Goal: Information Seeking & Learning: Find specific fact

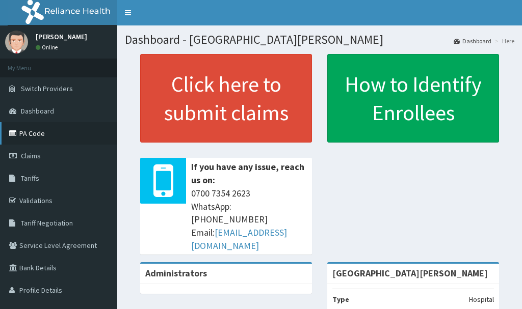
click at [54, 143] on link "PA Code" at bounding box center [58, 133] width 117 height 22
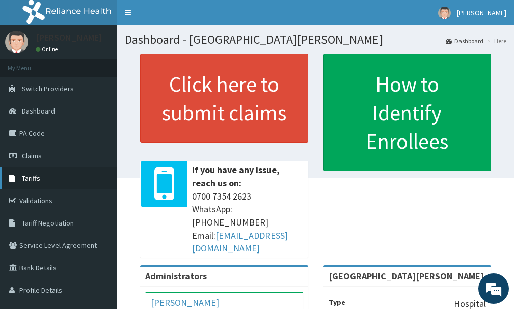
click at [20, 171] on link "Tariffs" at bounding box center [58, 178] width 117 height 22
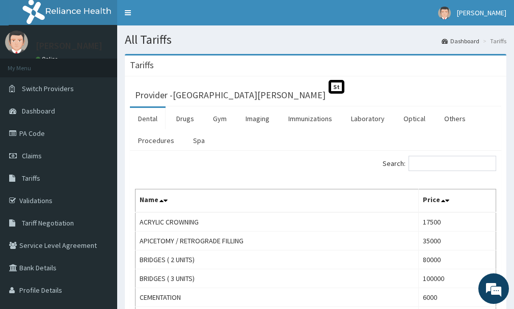
click at [153, 116] on link "Dental" at bounding box center [148, 118] width 36 height 21
click at [426, 160] on input "Search:" at bounding box center [452, 163] width 88 height 15
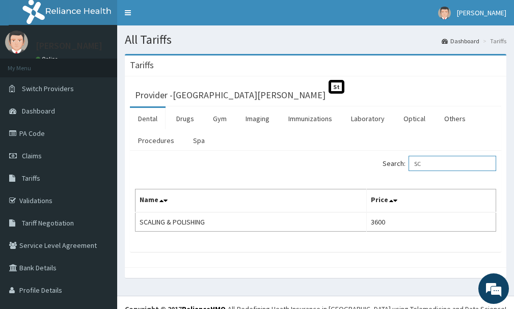
type input "S"
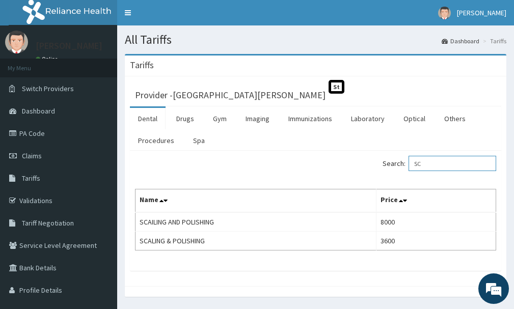
type input "S"
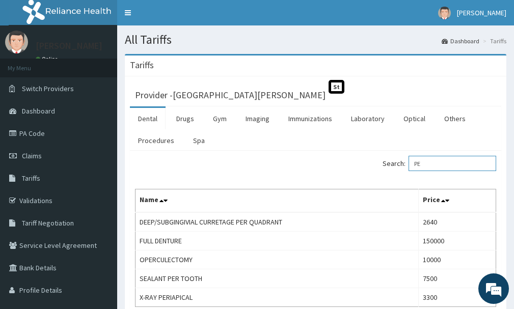
type input "P"
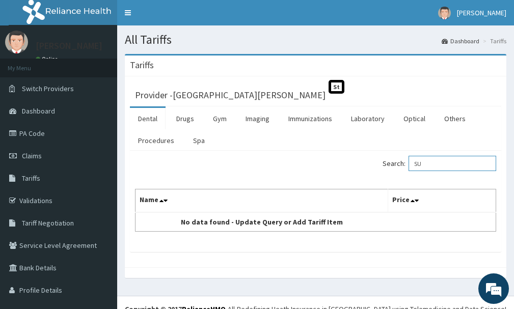
type input "S"
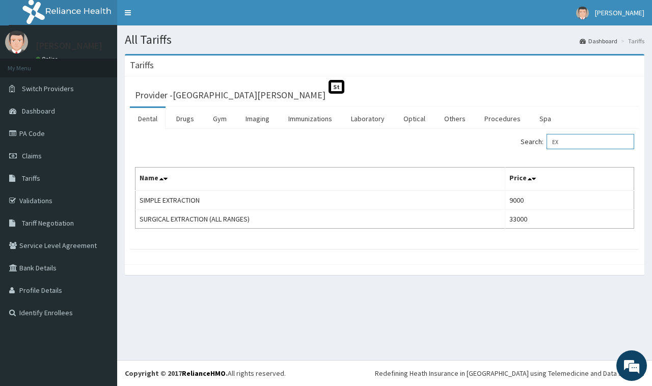
type input "E"
type input "A"
type input "SC"
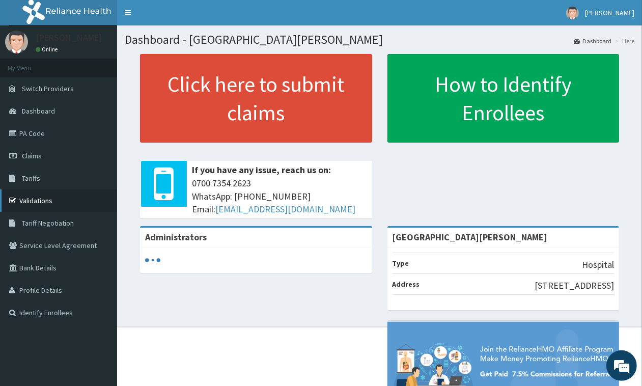
click at [18, 205] on link "Validations" at bounding box center [58, 200] width 117 height 22
